Goal: Use online tool/utility: Utilize a website feature to perform a specific function

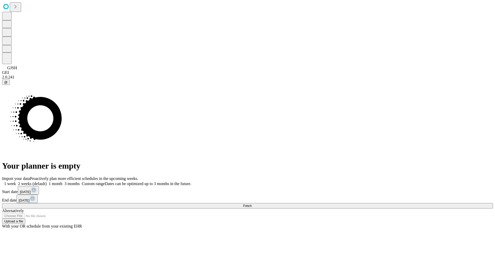
click at [252, 204] on span "Fetch" at bounding box center [247, 206] width 9 height 4
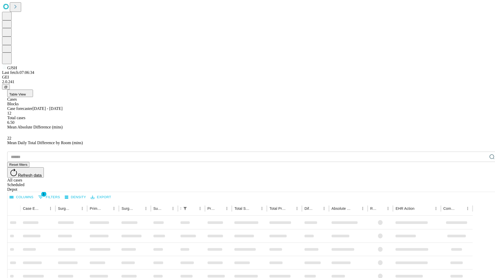
click at [26, 93] on span "Table View" at bounding box center [17, 95] width 16 height 4
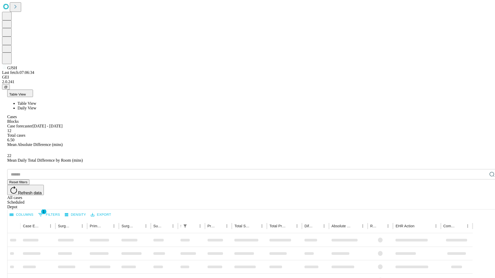
click at [36, 106] on span "Daily View" at bounding box center [27, 108] width 19 height 4
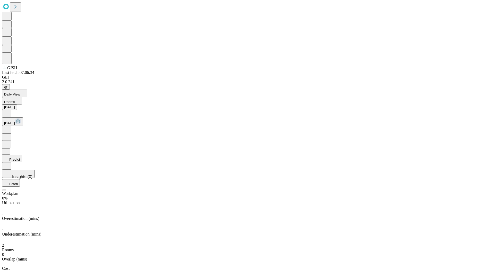
click at [22, 155] on button "Predict" at bounding box center [12, 158] width 20 height 7
